Goal: Transaction & Acquisition: Purchase product/service

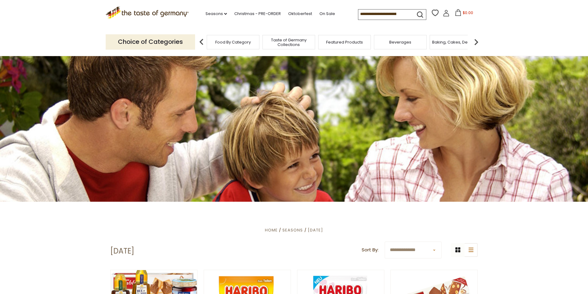
click at [358, 13] on input at bounding box center [384, 13] width 52 height 9
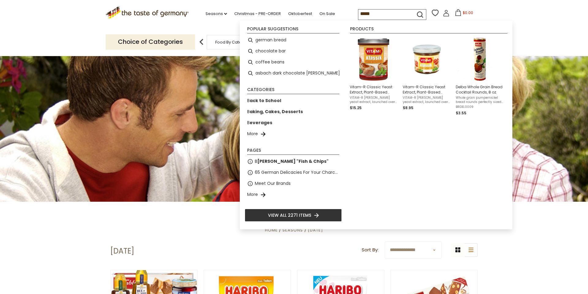
type input "******"
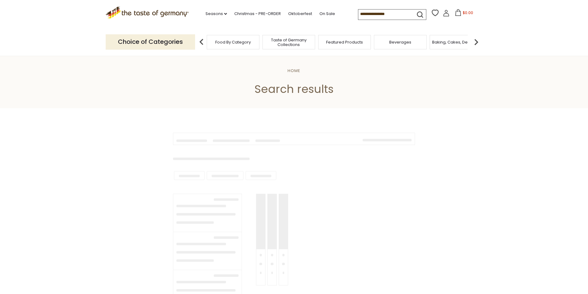
type input "******"
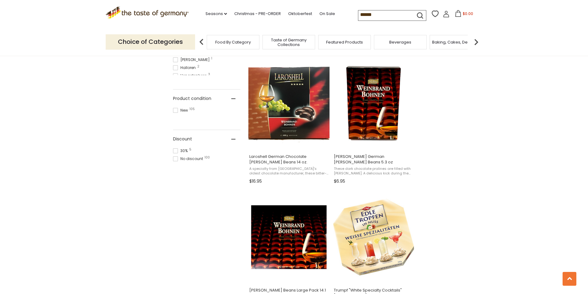
scroll to position [383, 0]
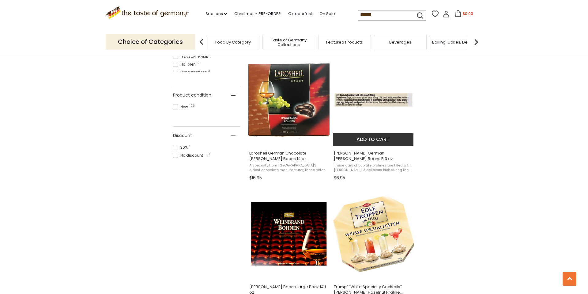
click at [355, 99] on img "Boehme German Brandy Beans 5.3 oz" at bounding box center [373, 99] width 81 height 81
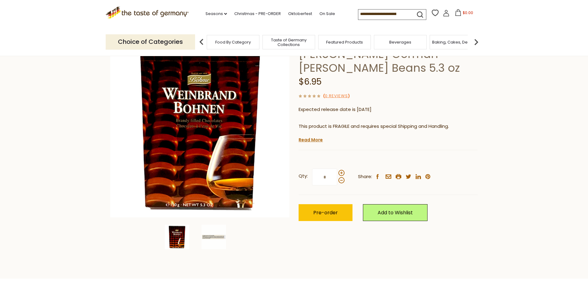
scroll to position [61, 0]
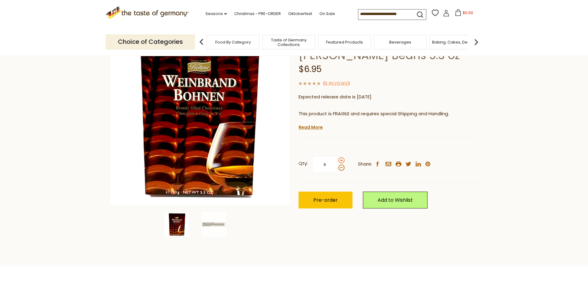
click at [340, 160] on span at bounding box center [341, 160] width 6 height 6
click at [337, 160] on input "*" at bounding box center [324, 164] width 25 height 17
click at [340, 159] on span at bounding box center [341, 160] width 6 height 6
click at [337, 159] on input "*" at bounding box center [324, 164] width 25 height 17
click at [340, 159] on span at bounding box center [341, 160] width 6 height 6
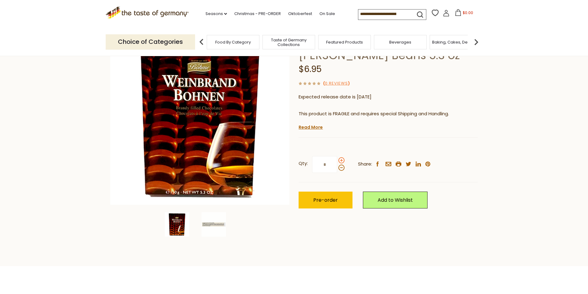
click at [337, 159] on input "*" at bounding box center [324, 164] width 25 height 17
click at [340, 159] on span at bounding box center [341, 160] width 6 height 6
click at [337, 159] on input "*" at bounding box center [324, 164] width 25 height 17
click at [340, 160] on span at bounding box center [341, 160] width 6 height 6
click at [337, 160] on input "*" at bounding box center [324, 164] width 25 height 17
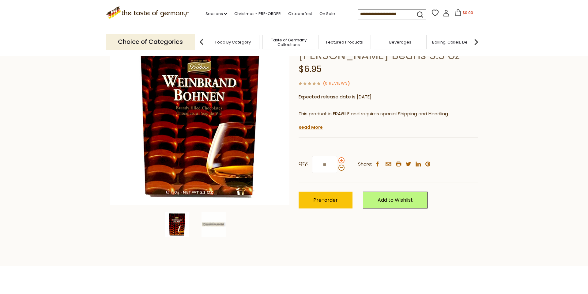
click at [340, 160] on span at bounding box center [341, 160] width 6 height 6
click at [337, 160] on input "**" at bounding box center [324, 164] width 25 height 17
click at [340, 160] on span at bounding box center [341, 160] width 6 height 6
click at [337, 160] on input "**" at bounding box center [324, 164] width 25 height 17
click at [340, 160] on span at bounding box center [341, 160] width 6 height 6
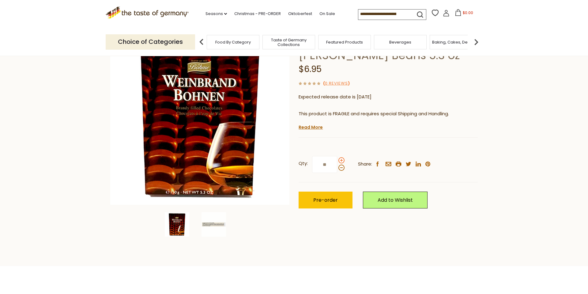
click at [337, 160] on input "**" at bounding box center [324, 164] width 25 height 17
click at [340, 160] on span at bounding box center [341, 160] width 6 height 6
click at [337, 160] on input "**" at bounding box center [324, 164] width 25 height 17
click at [340, 160] on span at bounding box center [341, 160] width 6 height 6
click at [337, 160] on input "**" at bounding box center [324, 164] width 25 height 17
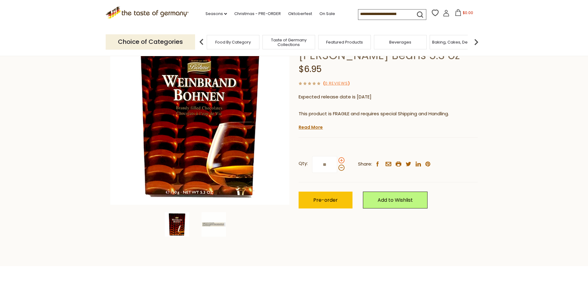
click at [340, 160] on span at bounding box center [341, 160] width 6 height 6
click at [337, 160] on input "**" at bounding box center [324, 164] width 25 height 17
click at [340, 160] on span at bounding box center [341, 160] width 6 height 6
click at [337, 160] on input "**" at bounding box center [324, 164] width 25 height 17
type input "**"
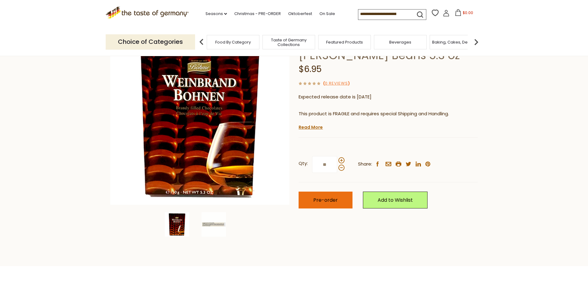
click at [323, 199] on span "Pre-order" at bounding box center [325, 199] width 24 height 7
click at [443, 13] on icon at bounding box center [446, 13] width 7 height 7
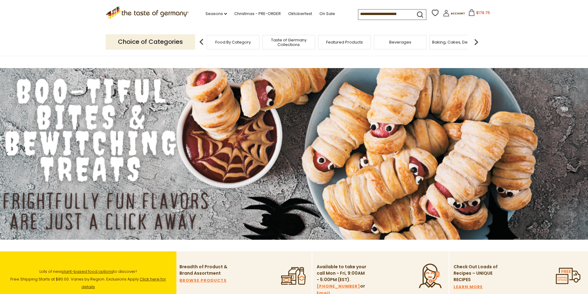
click at [244, 41] on span "Food By Category" at bounding box center [233, 42] width 36 height 5
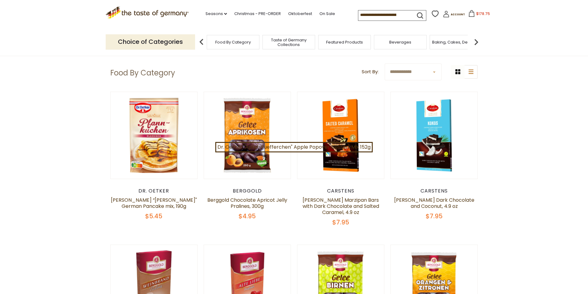
scroll to position [31, 0]
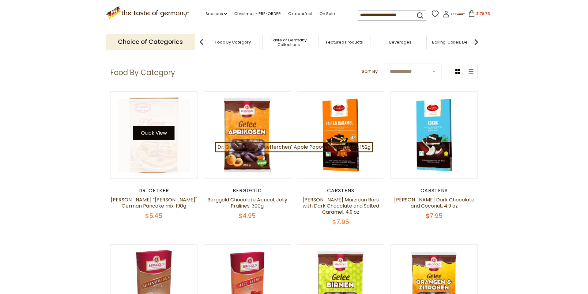
click at [167, 136] on button "Quick View" at bounding box center [153, 133] width 41 height 14
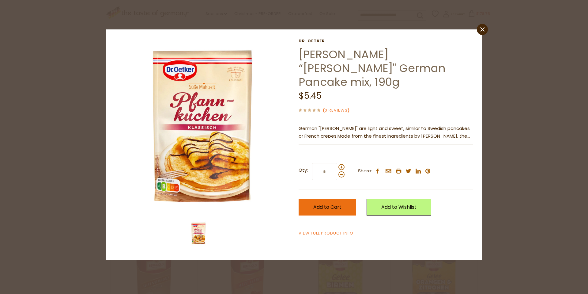
click at [333, 198] on button "Add to Cart" at bounding box center [327, 206] width 58 height 17
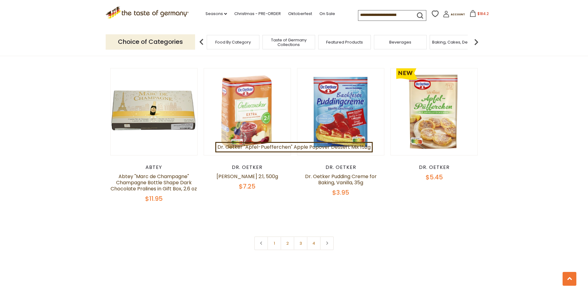
scroll to position [1270, 0]
click at [286, 236] on link "2" at bounding box center [287, 243] width 14 height 14
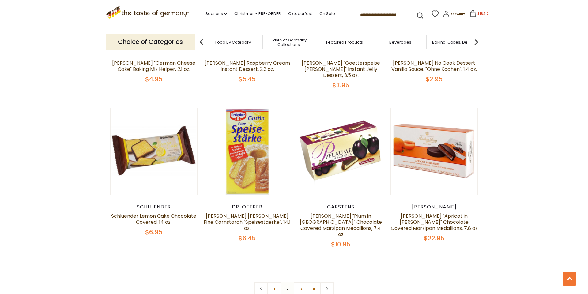
scroll to position [1249, 0]
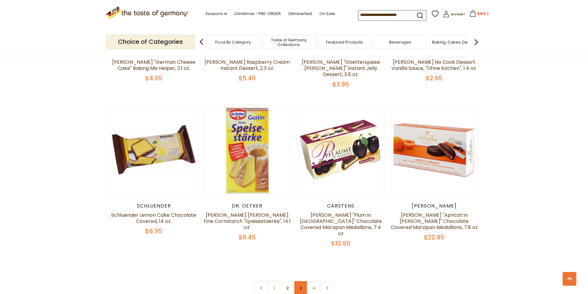
click at [300, 281] on link "3" at bounding box center [301, 288] width 14 height 14
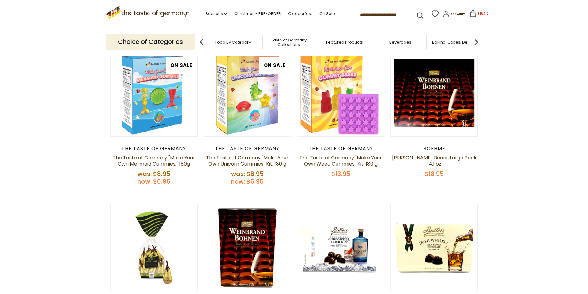
scroll to position [226, 0]
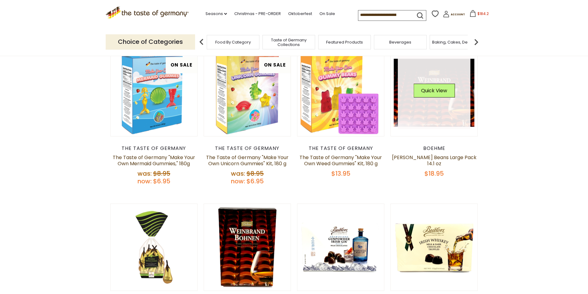
click at [445, 99] on link at bounding box center [434, 92] width 73 height 73
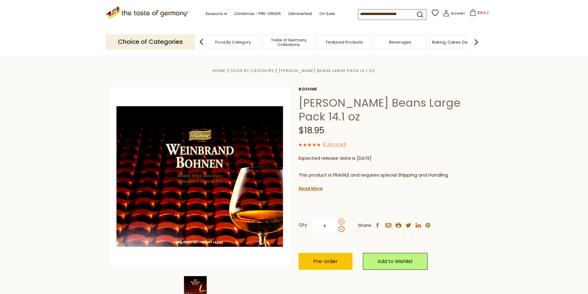
click at [341, 220] on span at bounding box center [341, 221] width 6 height 6
click at [337, 220] on input "*" at bounding box center [324, 225] width 25 height 17
click at [341, 220] on span at bounding box center [341, 221] width 6 height 6
click at [337, 220] on input "*" at bounding box center [324, 225] width 25 height 17
click at [340, 220] on span at bounding box center [341, 221] width 6 height 6
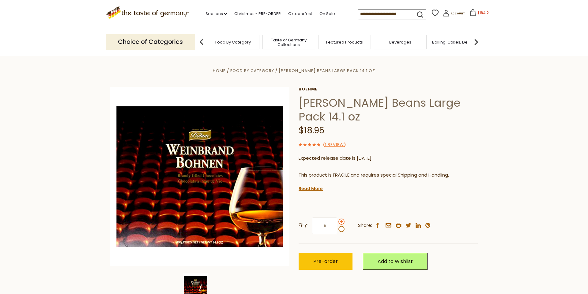
click at [337, 220] on input "*" at bounding box center [324, 225] width 25 height 17
click at [340, 220] on span at bounding box center [341, 221] width 6 height 6
click at [337, 220] on input "*" at bounding box center [324, 225] width 25 height 17
click at [340, 220] on span at bounding box center [341, 221] width 6 height 6
click at [337, 220] on input "*" at bounding box center [324, 225] width 25 height 17
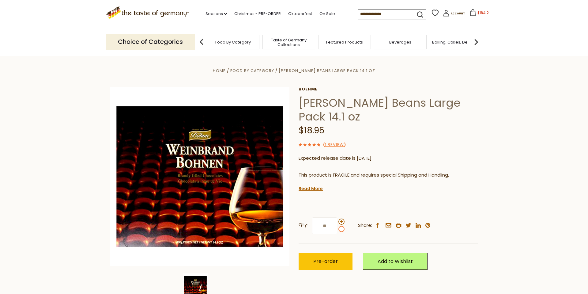
click at [342, 227] on span at bounding box center [341, 229] width 6 height 6
click at [337, 227] on input "**" at bounding box center [324, 225] width 25 height 17
click at [340, 221] on span at bounding box center [341, 221] width 6 height 6
click at [337, 221] on input "*" at bounding box center [324, 225] width 25 height 17
click at [341, 229] on span at bounding box center [341, 229] width 6 height 6
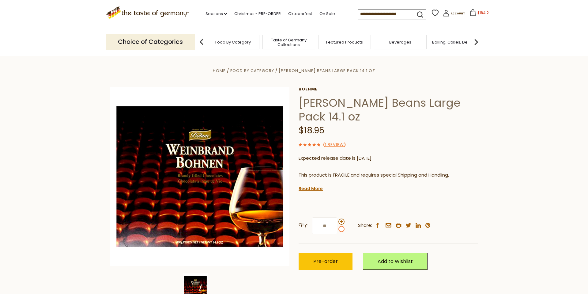
click at [337, 229] on input "**" at bounding box center [324, 225] width 25 height 17
type input "*"
click at [331, 261] on span "Pre-order" at bounding box center [325, 260] width 24 height 7
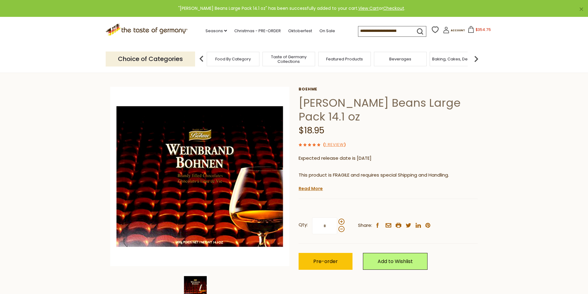
click at [468, 28] on icon at bounding box center [471, 29] width 6 height 7
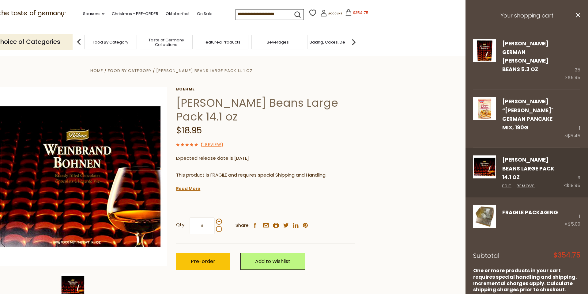
click at [580, 148] on div "Boehme Brandy Beans Large Pack 14.1 oz Edit Remove 9 × $18.95" at bounding box center [526, 172] width 122 height 49
click at [527, 183] on link "Remove" at bounding box center [525, 186] width 18 height 6
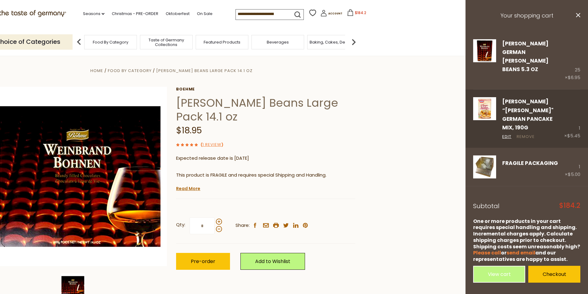
click at [521, 133] on link "Remove" at bounding box center [525, 136] width 18 height 6
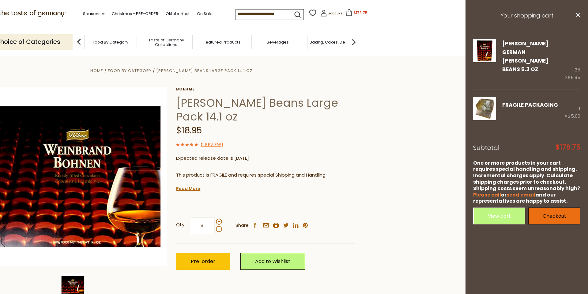
click at [548, 207] on link "Checkout" at bounding box center [554, 215] width 52 height 17
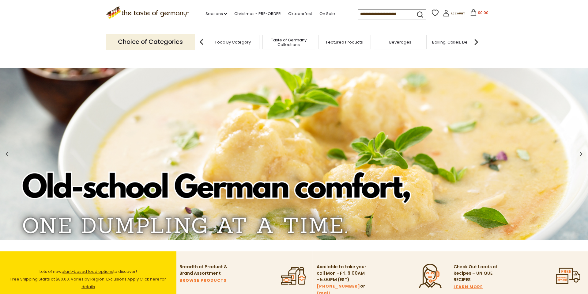
click at [477, 39] on img at bounding box center [476, 42] width 12 height 12
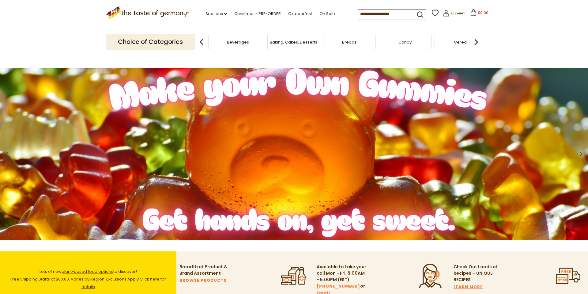
click at [477, 39] on img at bounding box center [476, 42] width 12 height 12
click at [477, 40] on img at bounding box center [476, 42] width 12 height 12
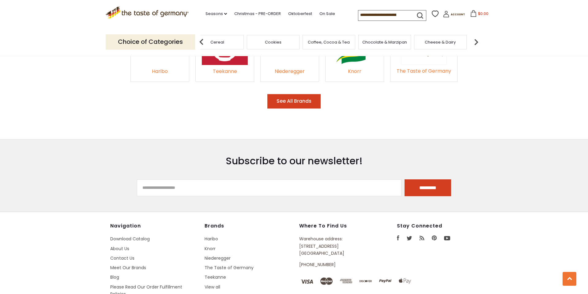
scroll to position [1024, 0]
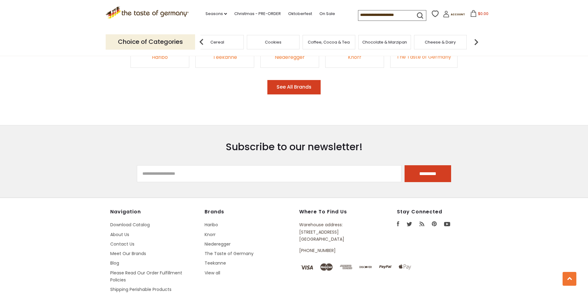
click at [441, 165] on input "*********" at bounding box center [427, 173] width 47 height 17
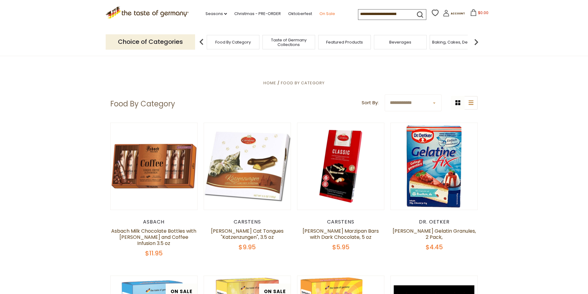
click at [319, 13] on link "On Sale" at bounding box center [327, 13] width 16 height 7
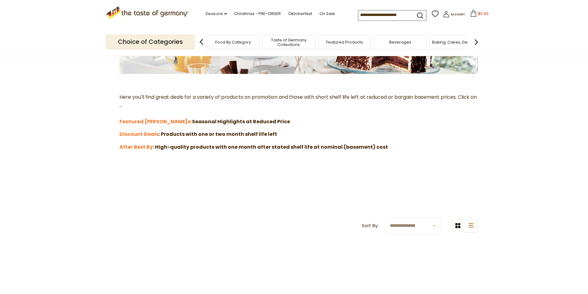
scroll to position [143, 0]
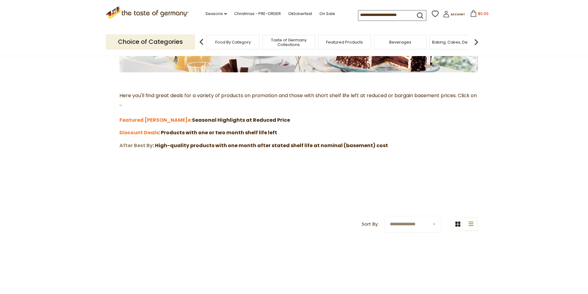
click at [137, 147] on strong "After Best By" at bounding box center [135, 145] width 33 height 7
click at [146, 132] on strong "Discount Deals" at bounding box center [138, 132] width 39 height 7
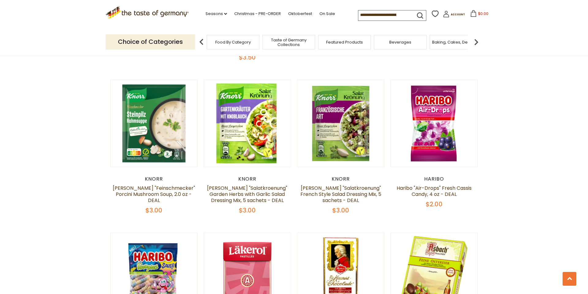
scroll to position [539, 0]
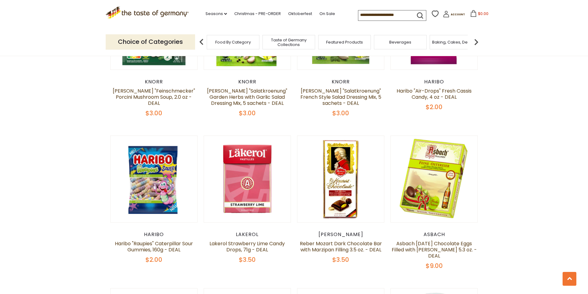
click at [183, 112] on div "Quick View [PERSON_NAME] [PERSON_NAME] Marshmallows Edible Decorations, in Tub,…" at bounding box center [293, 219] width 367 height 1388
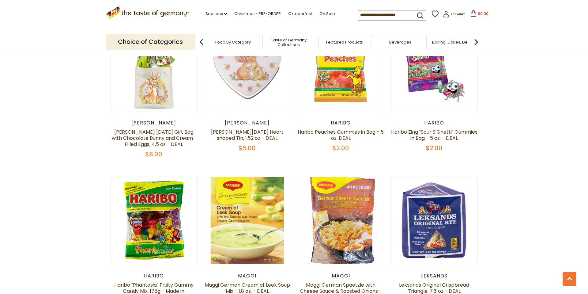
scroll to position [1059, 0]
